Goal: Task Accomplishment & Management: Use online tool/utility

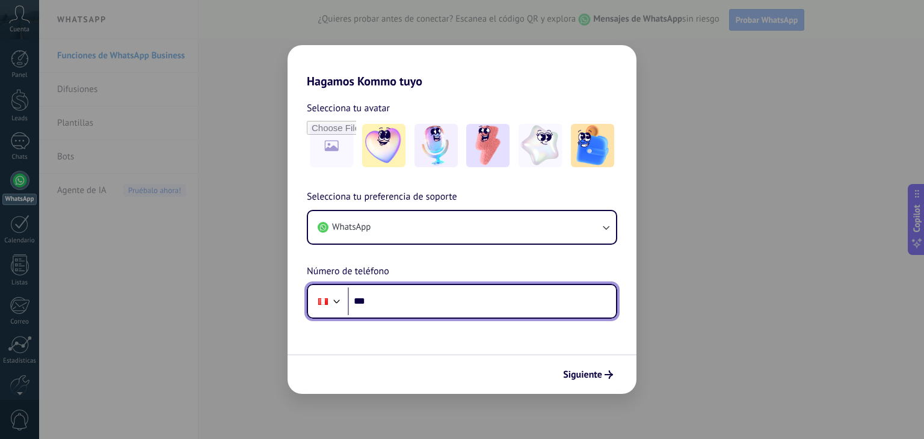
click at [380, 301] on input "***" at bounding box center [482, 302] width 268 height 28
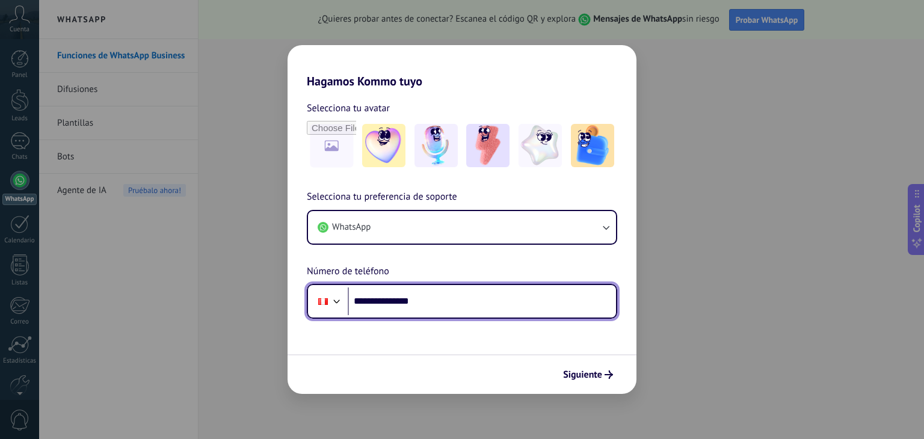
type input "**********"
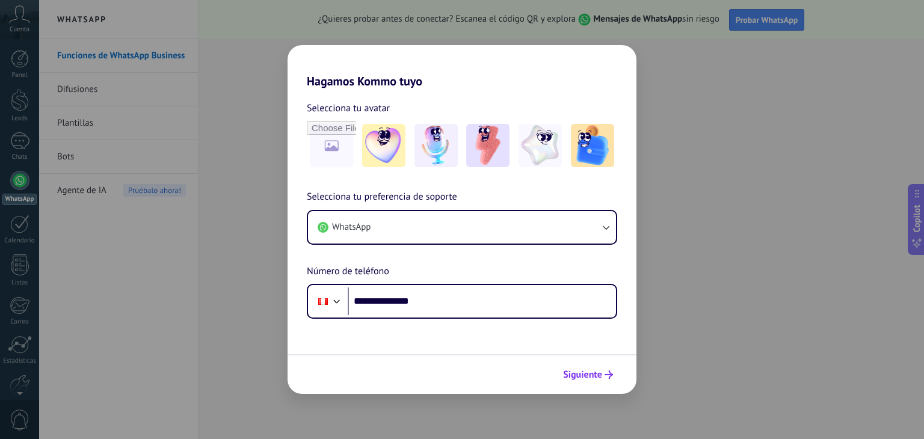
click at [592, 371] on span "Siguiente" at bounding box center [582, 375] width 39 height 8
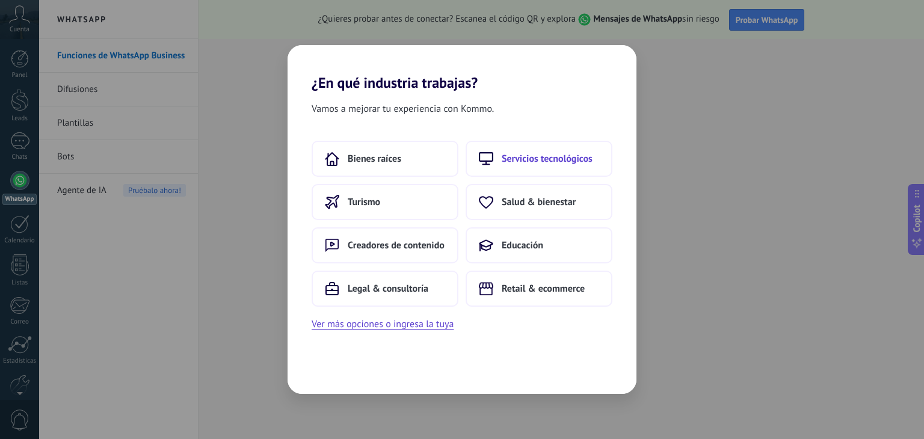
click at [544, 167] on button "Servicios tecnológicos" at bounding box center [539, 159] width 147 height 36
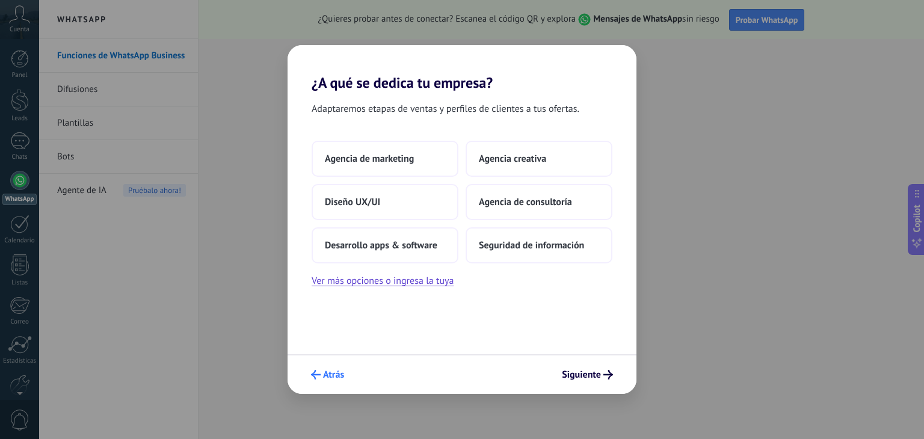
click at [334, 371] on span "Atrás" at bounding box center [333, 375] width 21 height 8
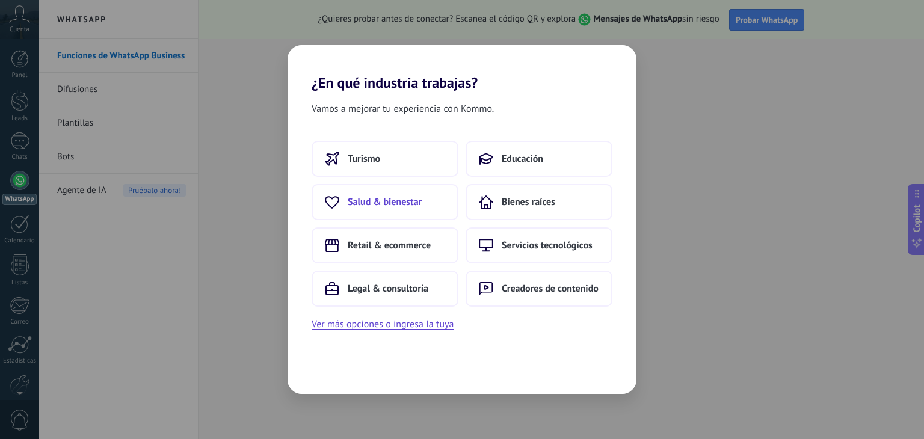
click at [375, 203] on span "Salud & bienestar" at bounding box center [385, 202] width 74 height 12
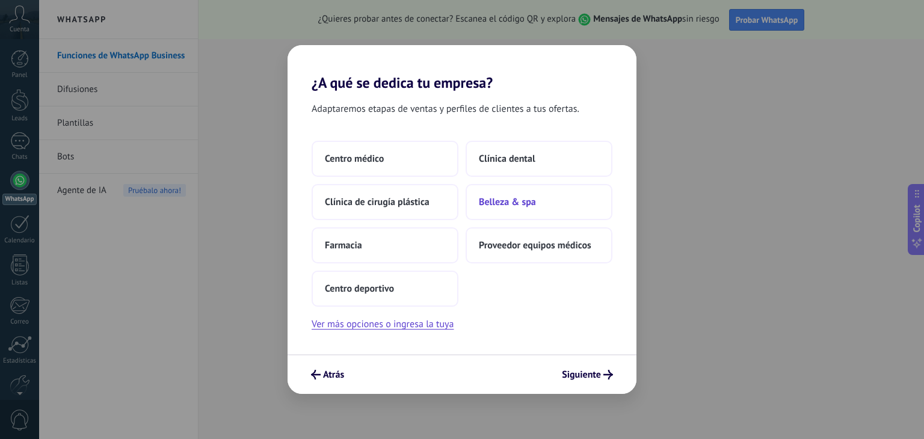
click at [522, 206] on span "Belleza & spa" at bounding box center [507, 202] width 57 height 12
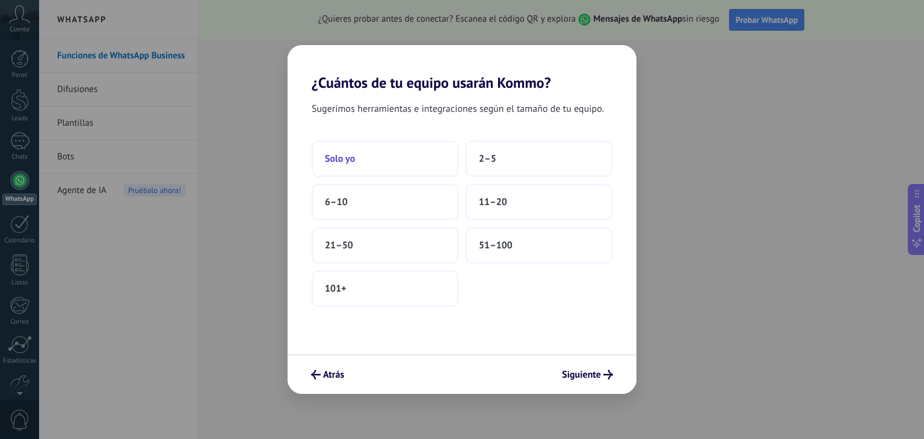
click at [354, 160] on span "Solo yo" at bounding box center [340, 159] width 30 height 12
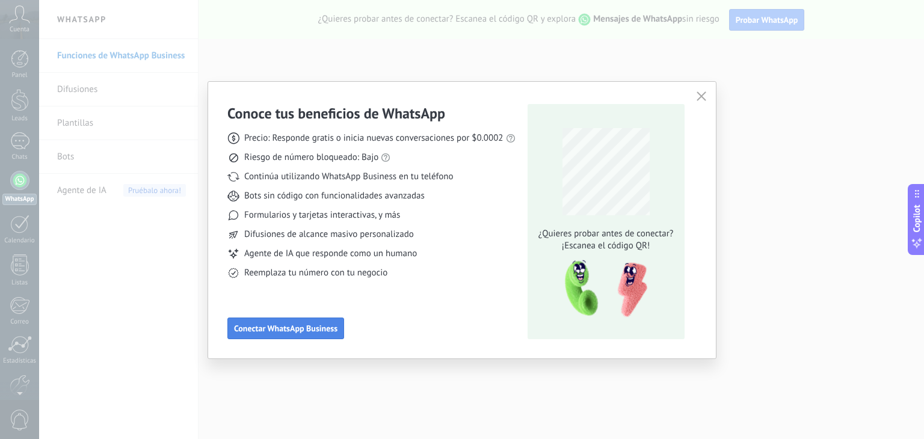
click at [304, 329] on span "Conectar WhatsApp Business" at bounding box center [285, 328] width 103 height 8
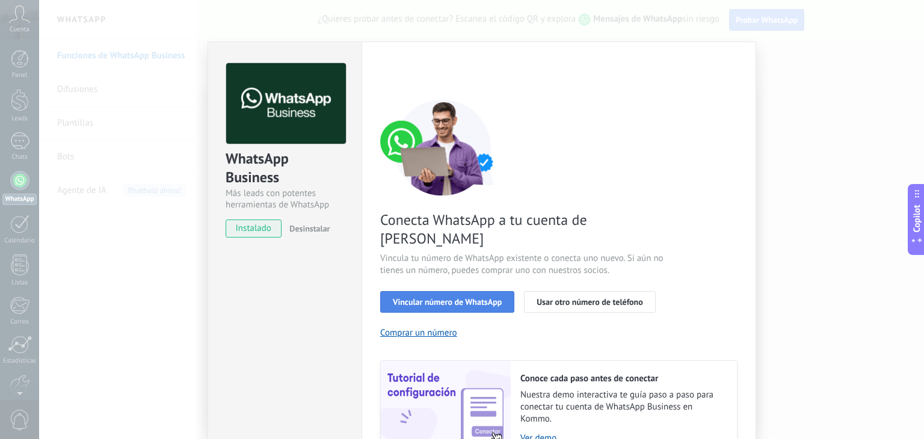
click at [425, 298] on span "Vincular número de WhatsApp" at bounding box center [447, 302] width 109 height 8
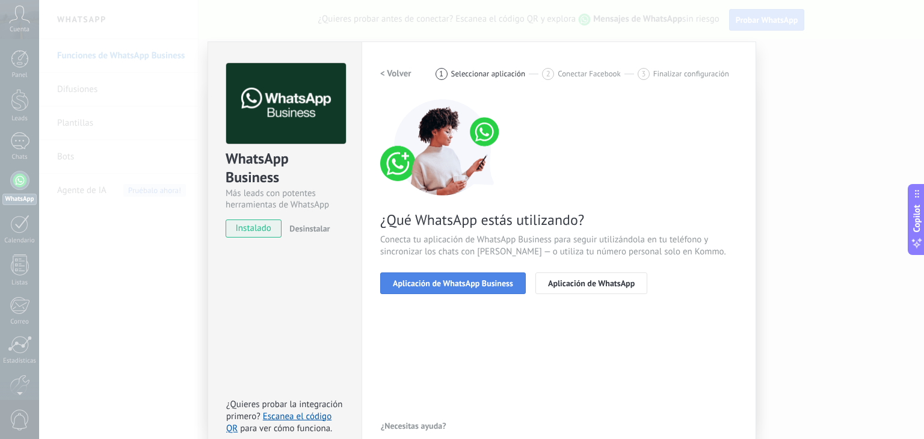
click at [456, 283] on span "Aplicación de WhatsApp Business" at bounding box center [453, 283] width 120 height 8
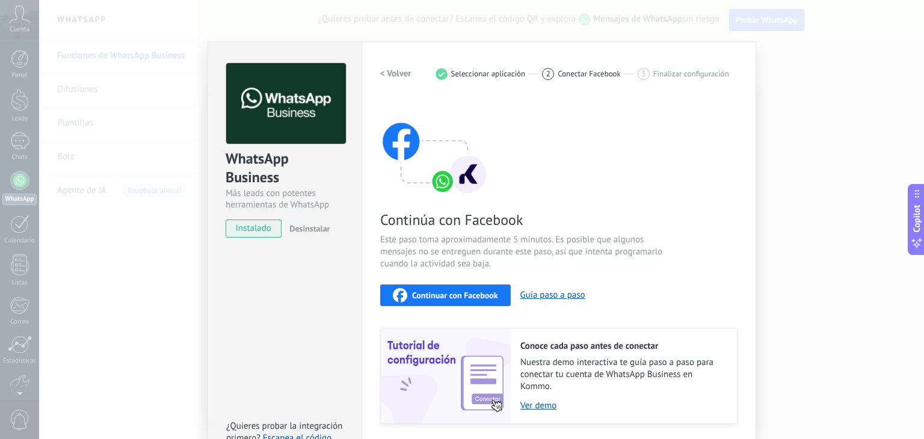
click at [790, 90] on div "WhatsApp Business Más leads con potentes herramientas de WhatsApp instalado Des…" at bounding box center [481, 219] width 885 height 439
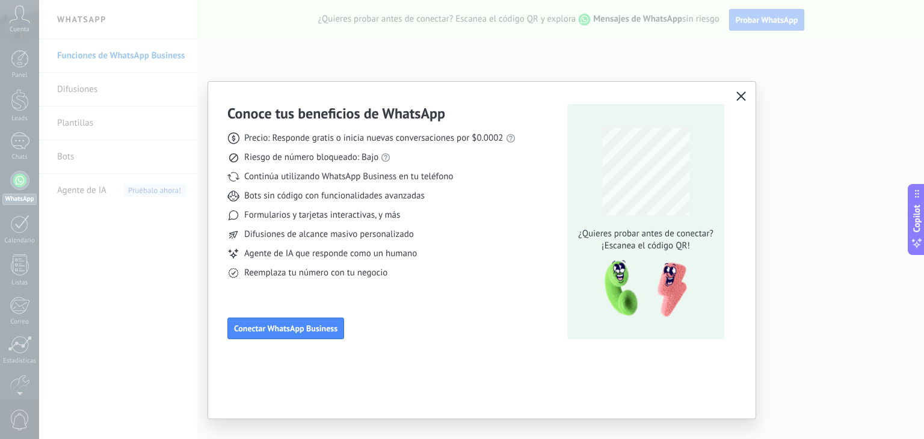
click at [736, 94] on icon "button" at bounding box center [741, 96] width 10 height 10
